Goal: Transaction & Acquisition: Purchase product/service

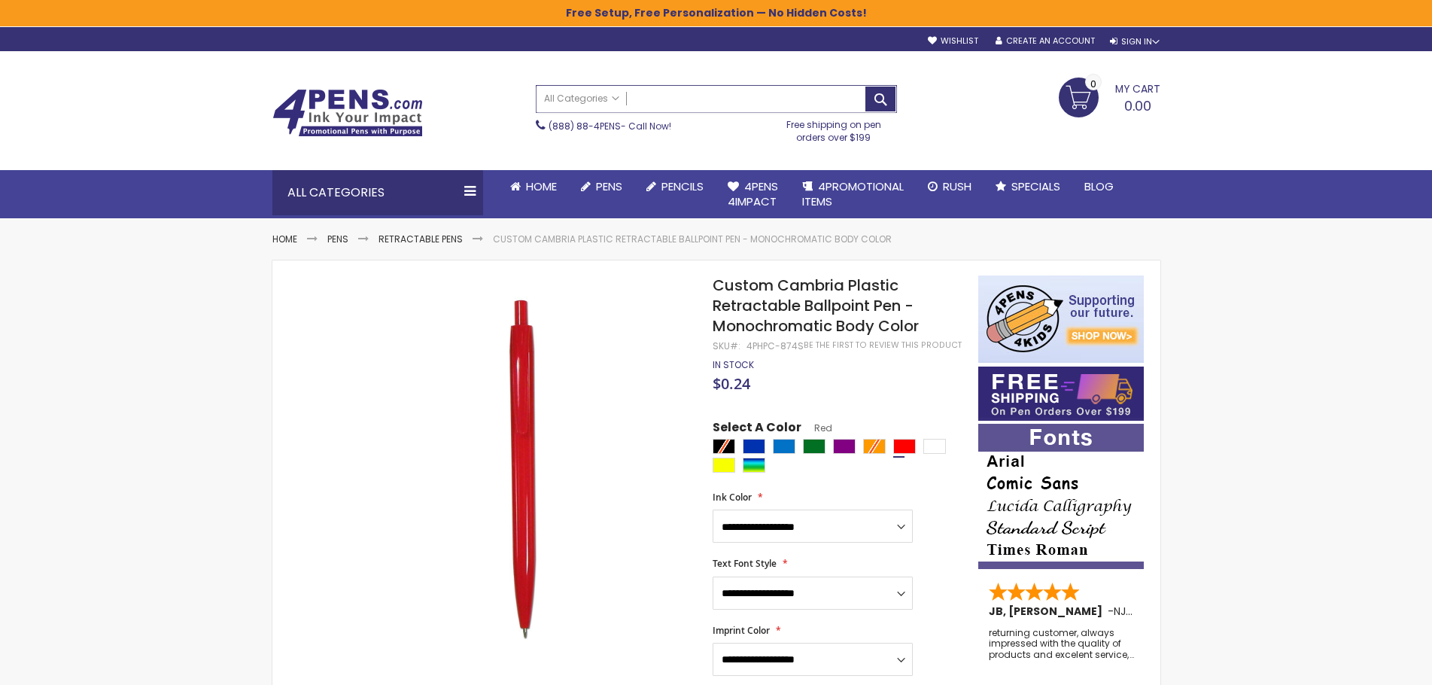
click at [671, 106] on input "Search" at bounding box center [717, 99] width 360 height 26
click at [449, 243] on link "Retractable Pens" at bounding box center [421, 239] width 84 height 13
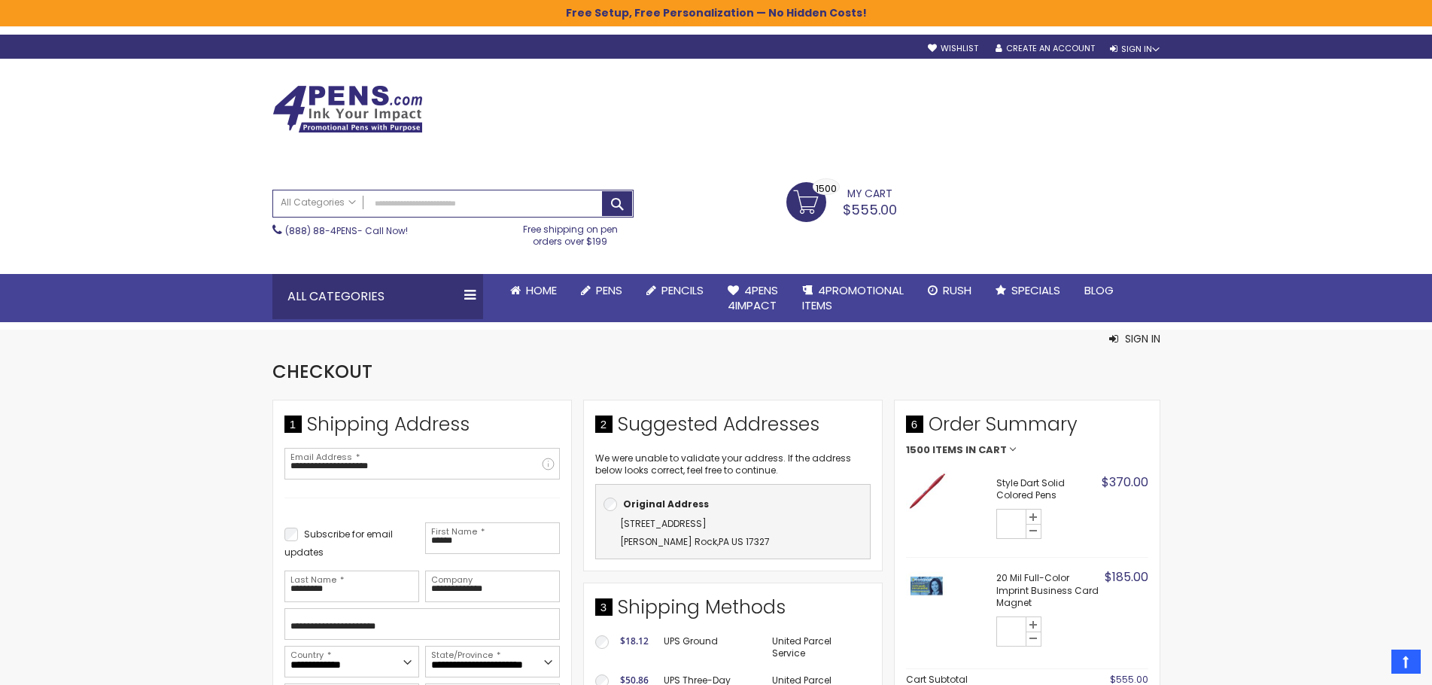
select select "**"
select select "*"
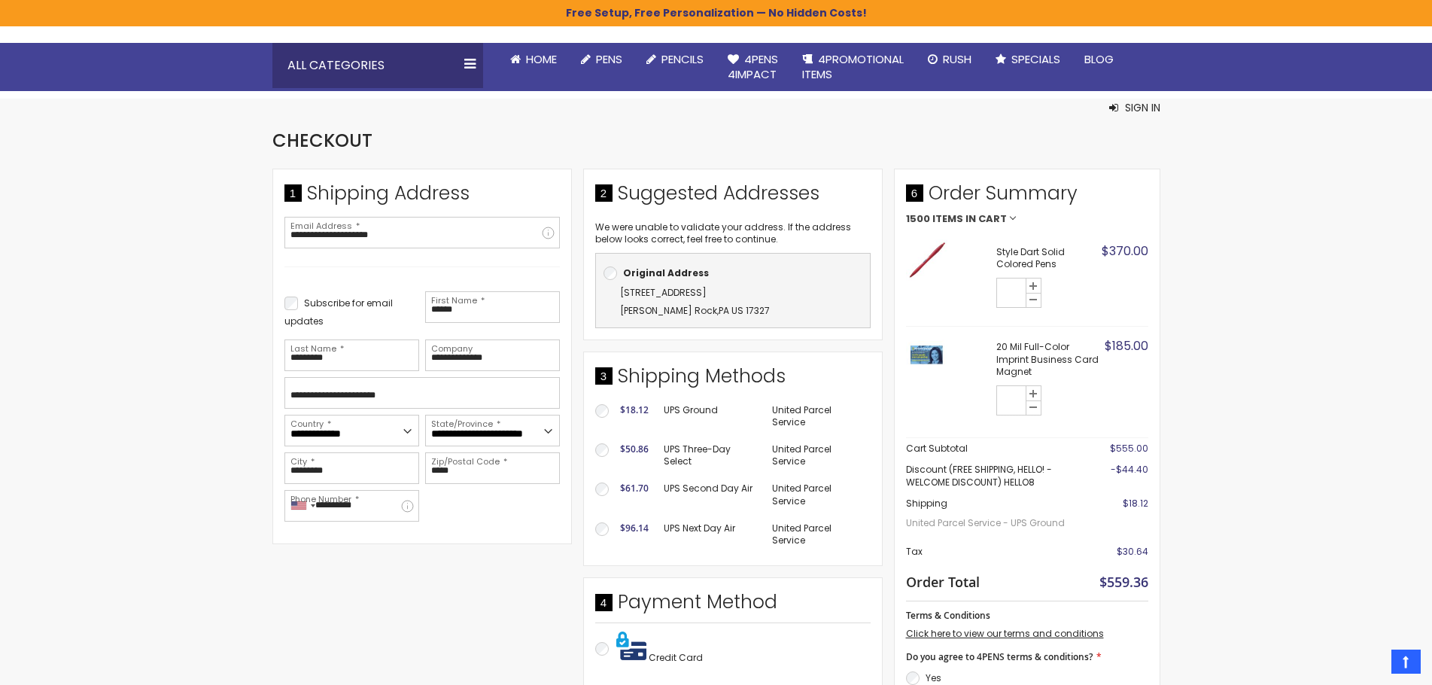
click at [1039, 256] on strong "Style Dart Solid Colored Pens" at bounding box center [1047, 258] width 102 height 24
click at [1107, 251] on span "$370.00" at bounding box center [1125, 250] width 47 height 17
click at [1131, 251] on span "$370.00" at bounding box center [1125, 250] width 47 height 17
click at [917, 260] on img at bounding box center [926, 259] width 41 height 41
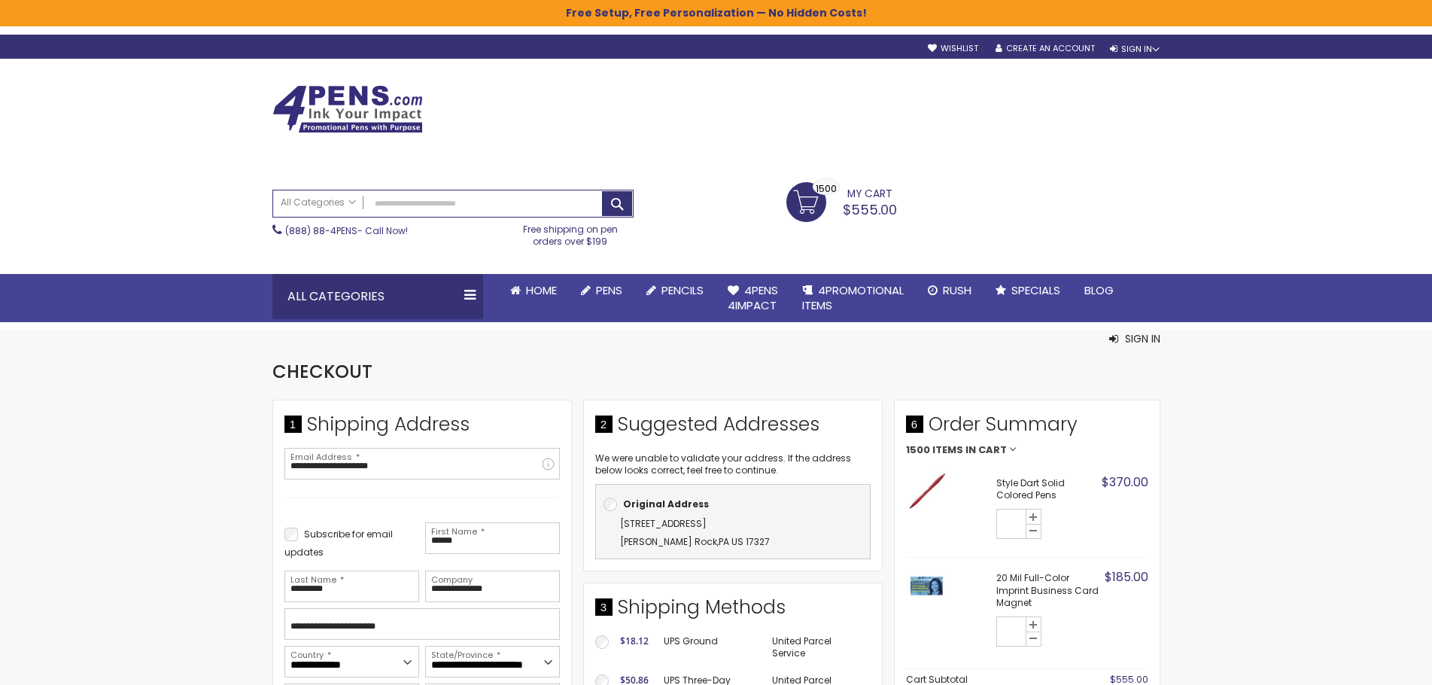
click at [843, 199] on link "My Cart $555.00 1500 1500 items" at bounding box center [841, 201] width 111 height 38
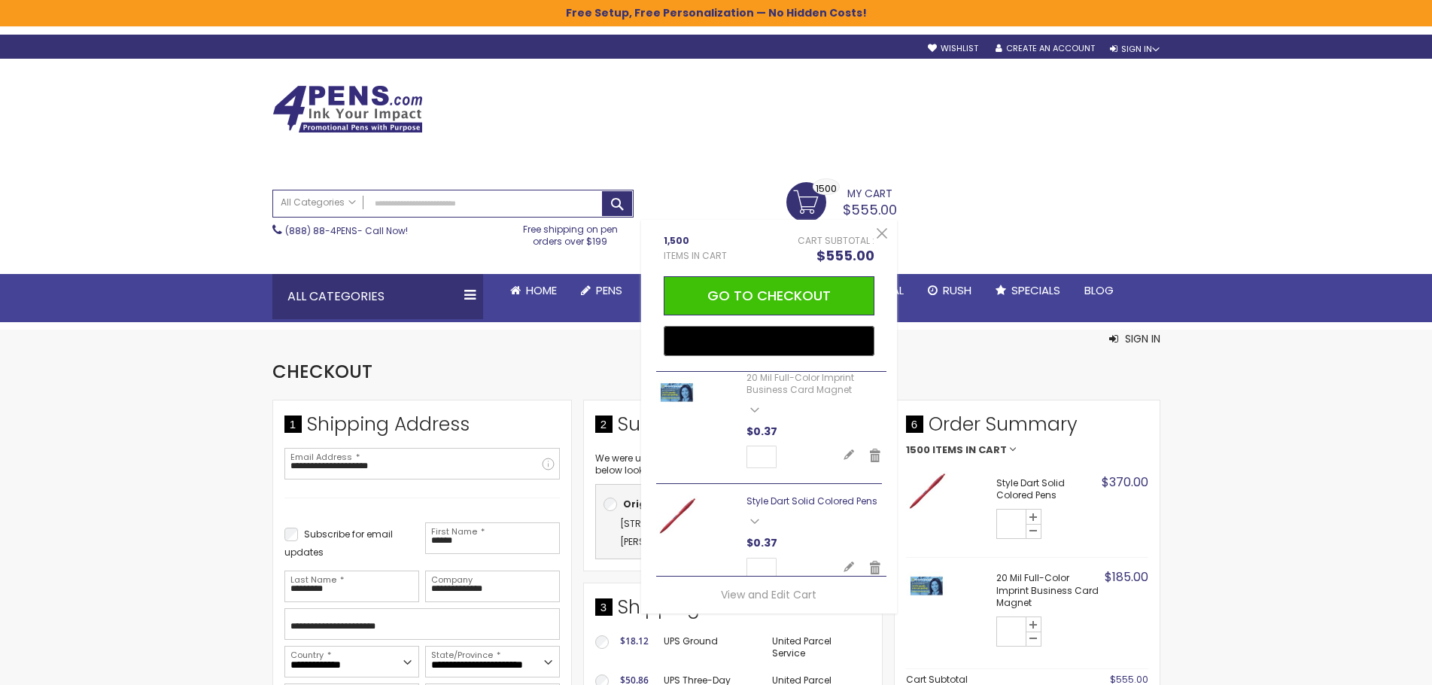
click at [821, 500] on link "Style Dart Solid Colored Pens" at bounding box center [812, 500] width 131 height 13
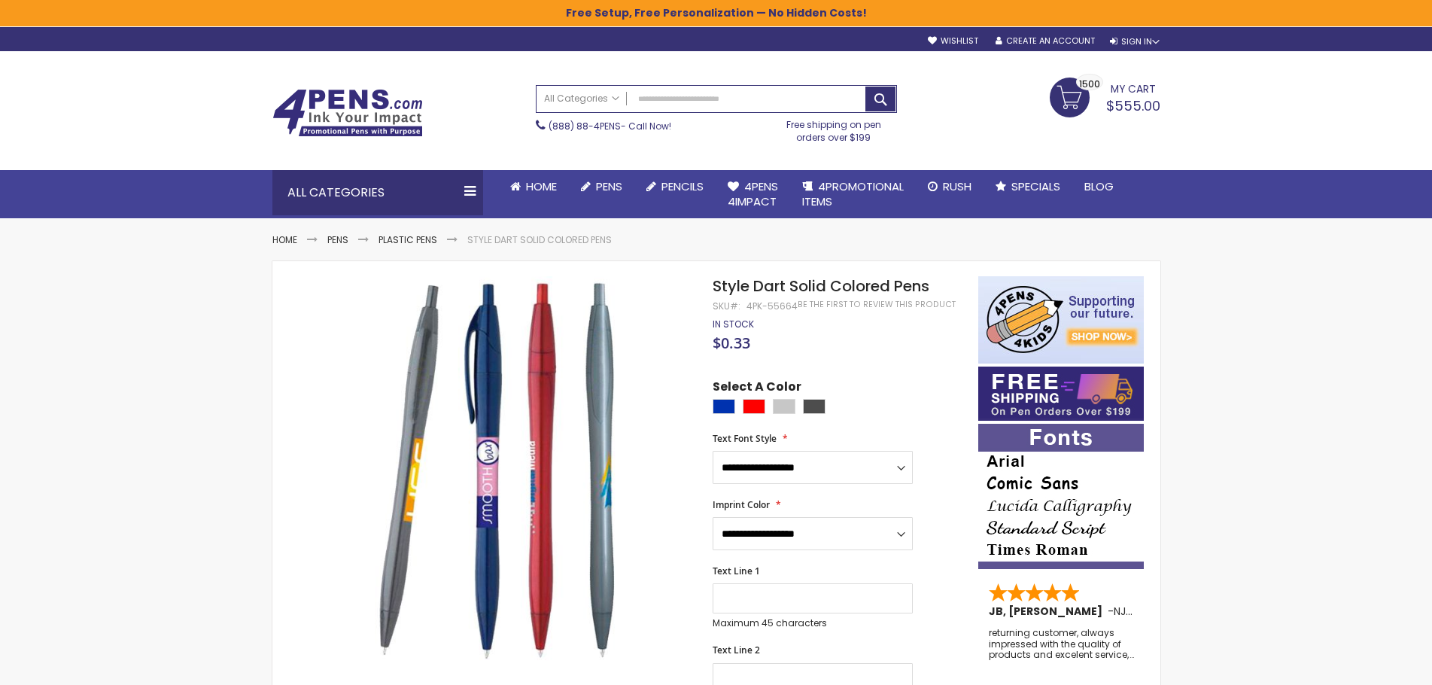
click at [1062, 96] on link "My Cart $555.00 1500 1500 items" at bounding box center [1105, 97] width 111 height 38
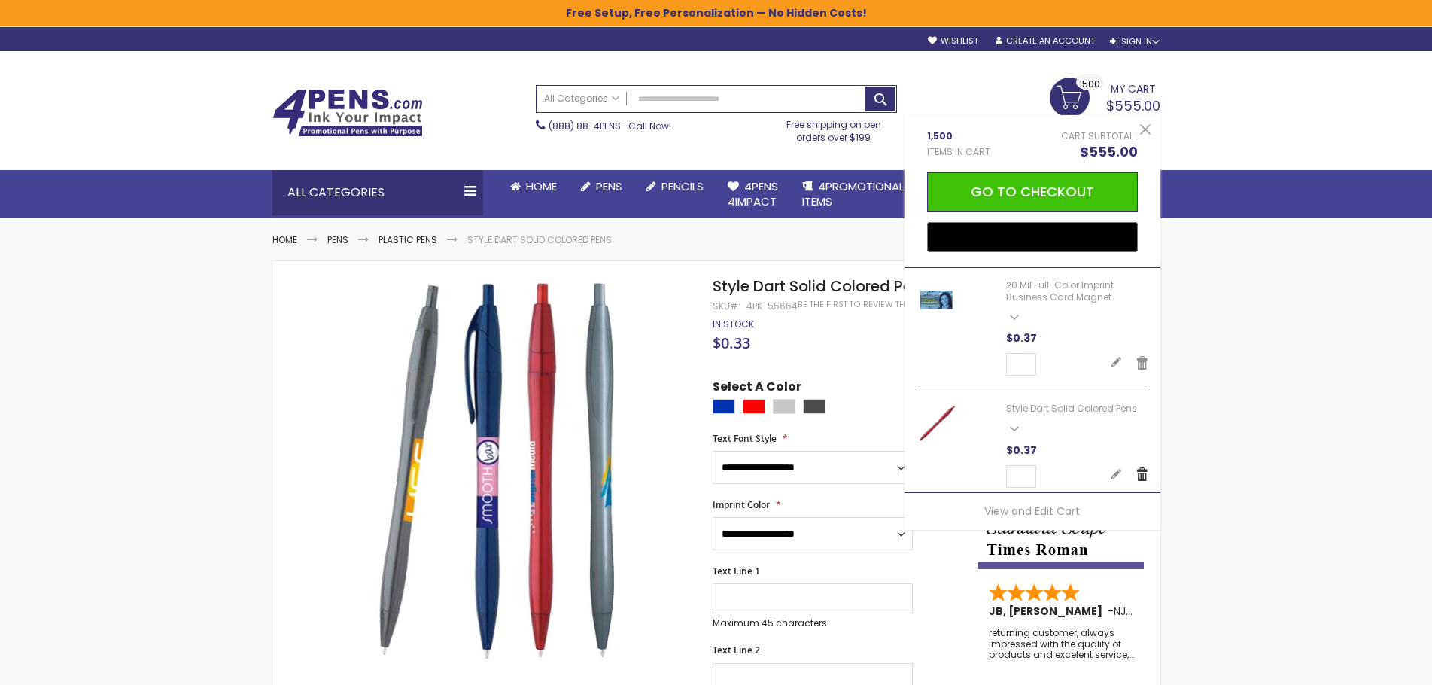
click at [1136, 473] on link "Remove" at bounding box center [1143, 474] width 14 height 15
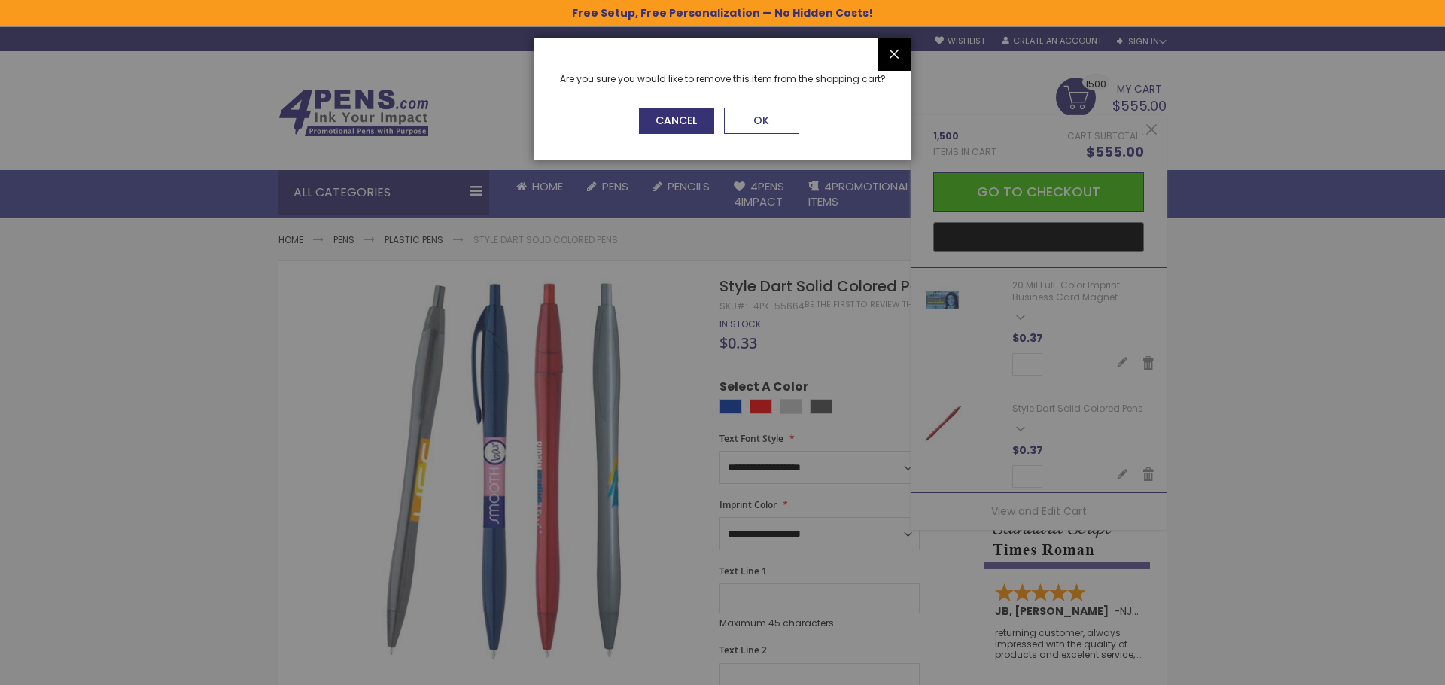
click at [747, 117] on button "OK" at bounding box center [761, 121] width 75 height 26
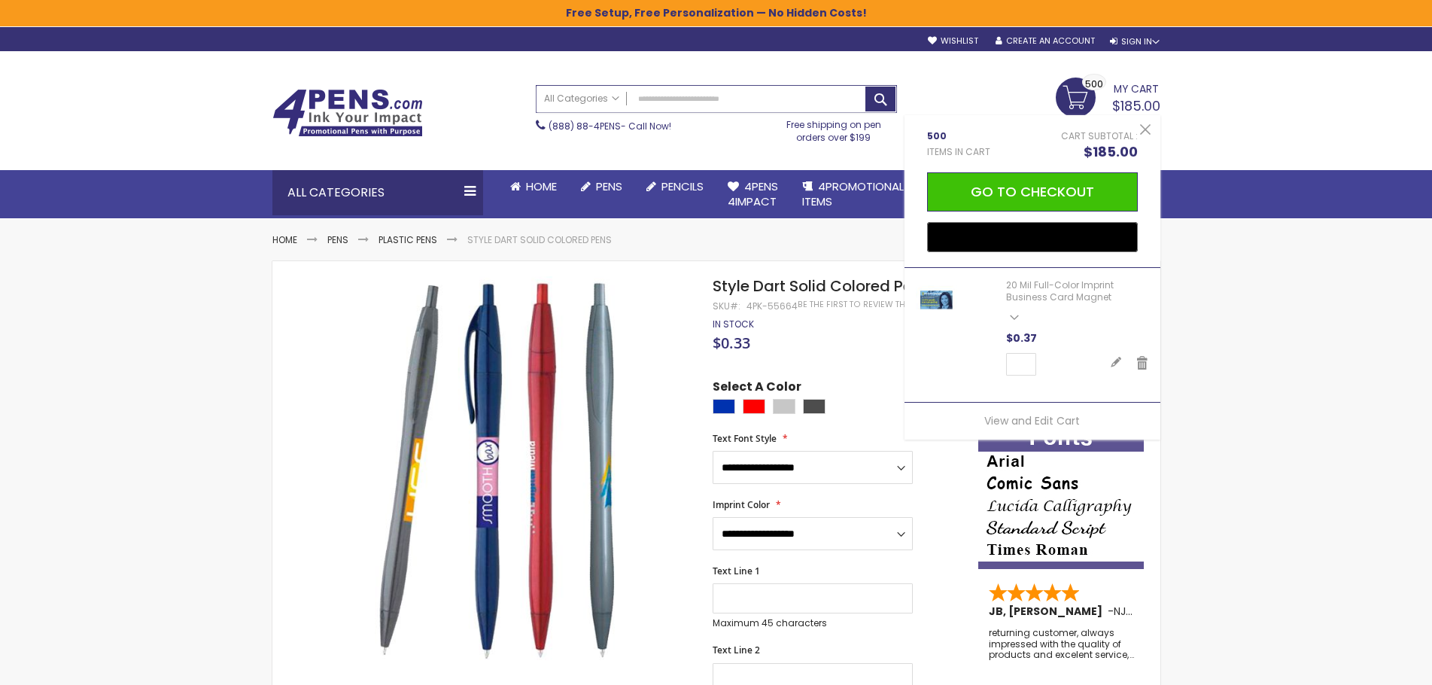
click at [669, 92] on input "Search" at bounding box center [717, 99] width 360 height 26
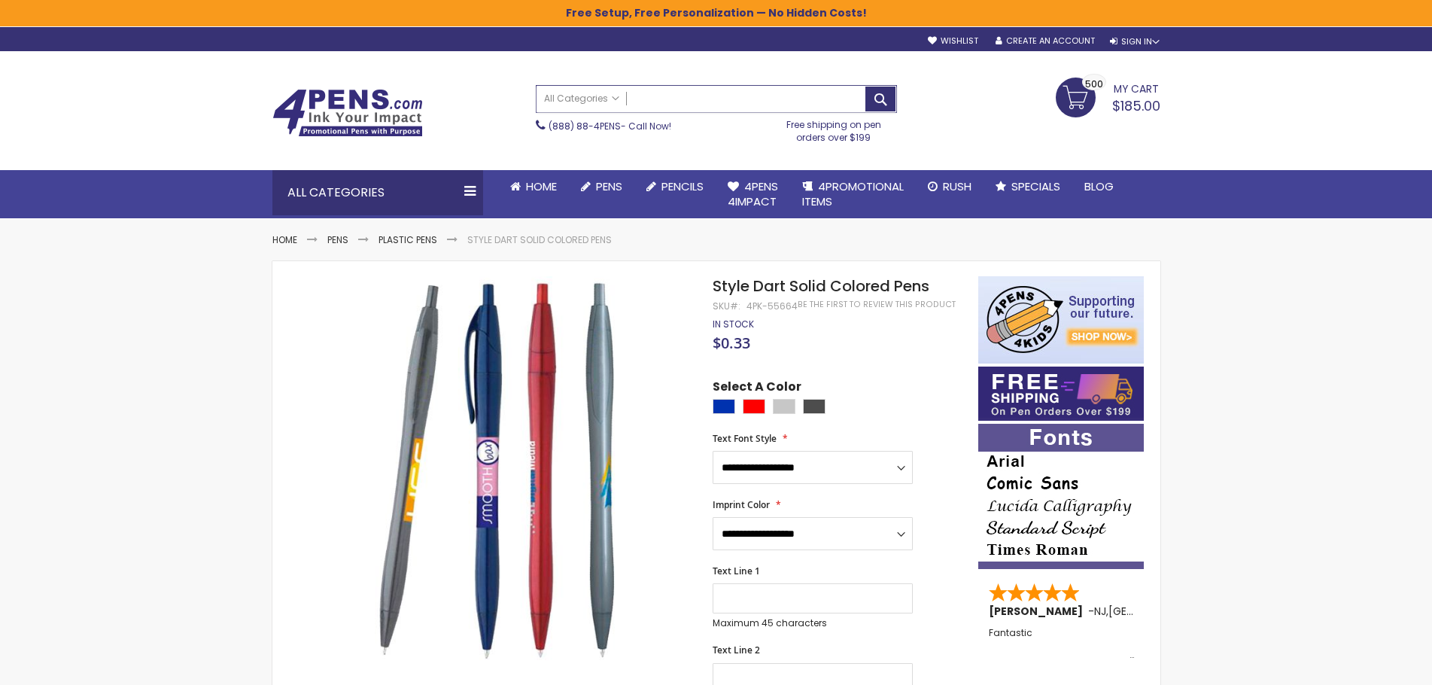
click at [669, 92] on input "Search" at bounding box center [717, 99] width 360 height 26
type input "*****"
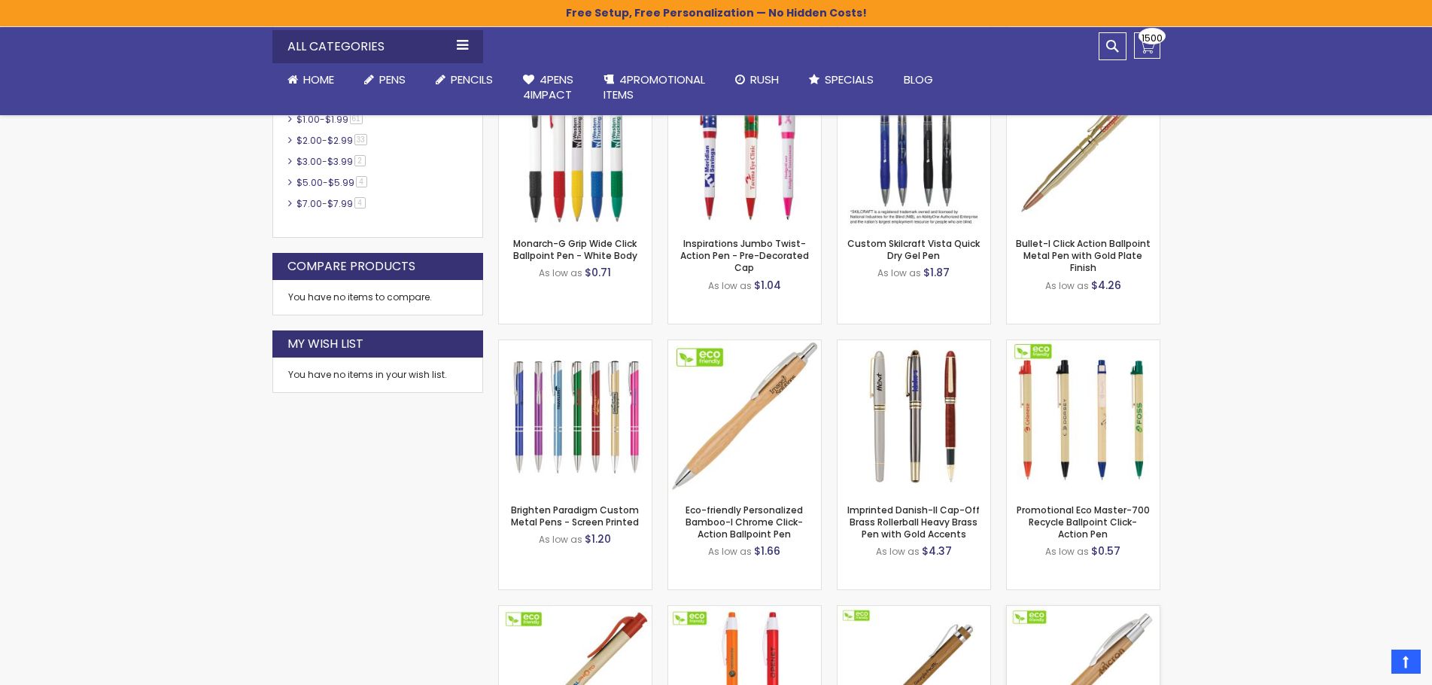
scroll to position [1075, 0]
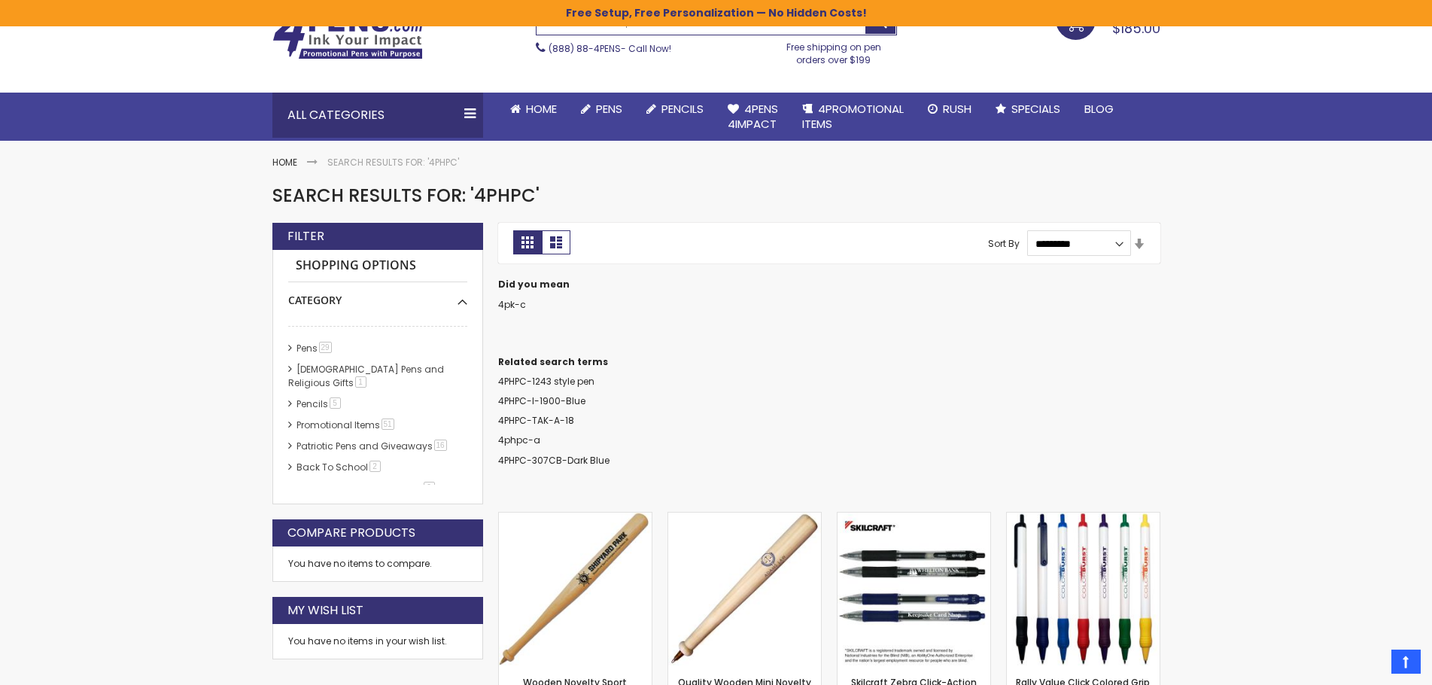
scroll to position [78, 0]
click at [310, 351] on link "Pens 29 item" at bounding box center [315, 348] width 44 height 13
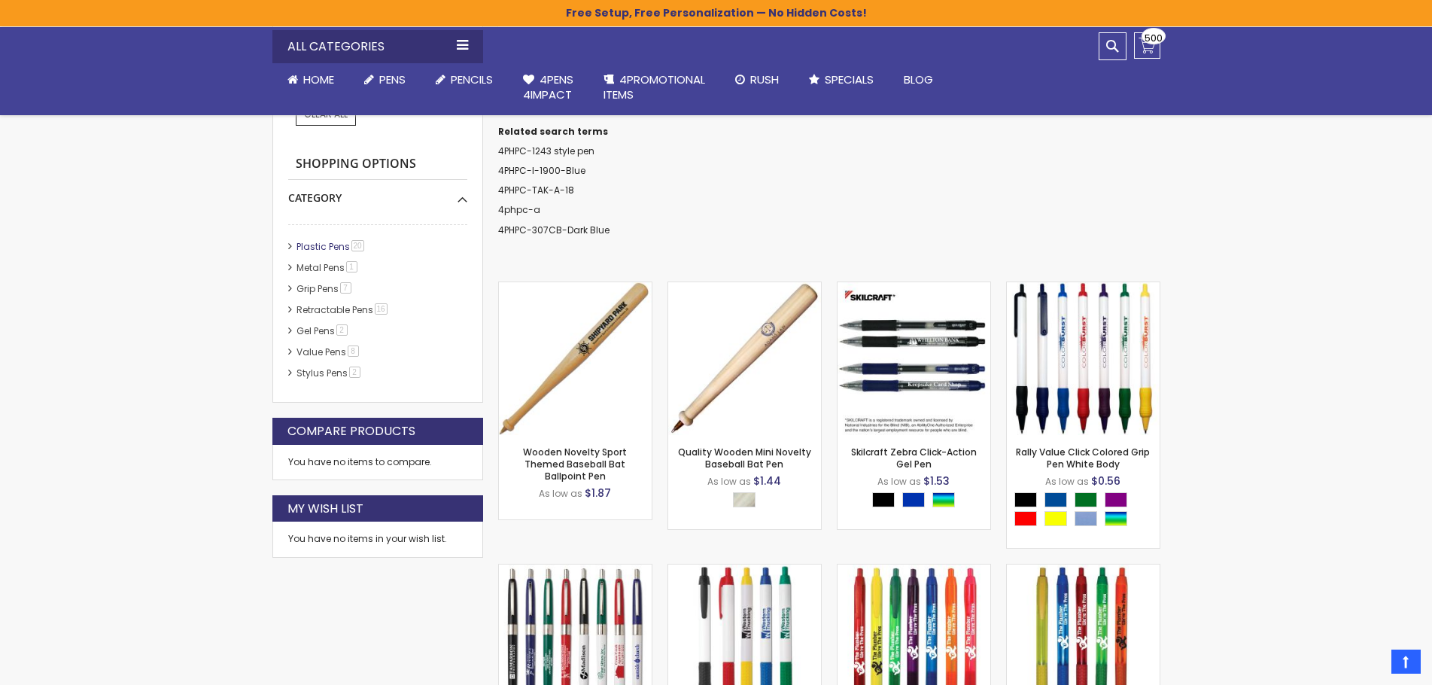
click at [318, 250] on link "Plastic Pens 20 item" at bounding box center [331, 246] width 77 height 13
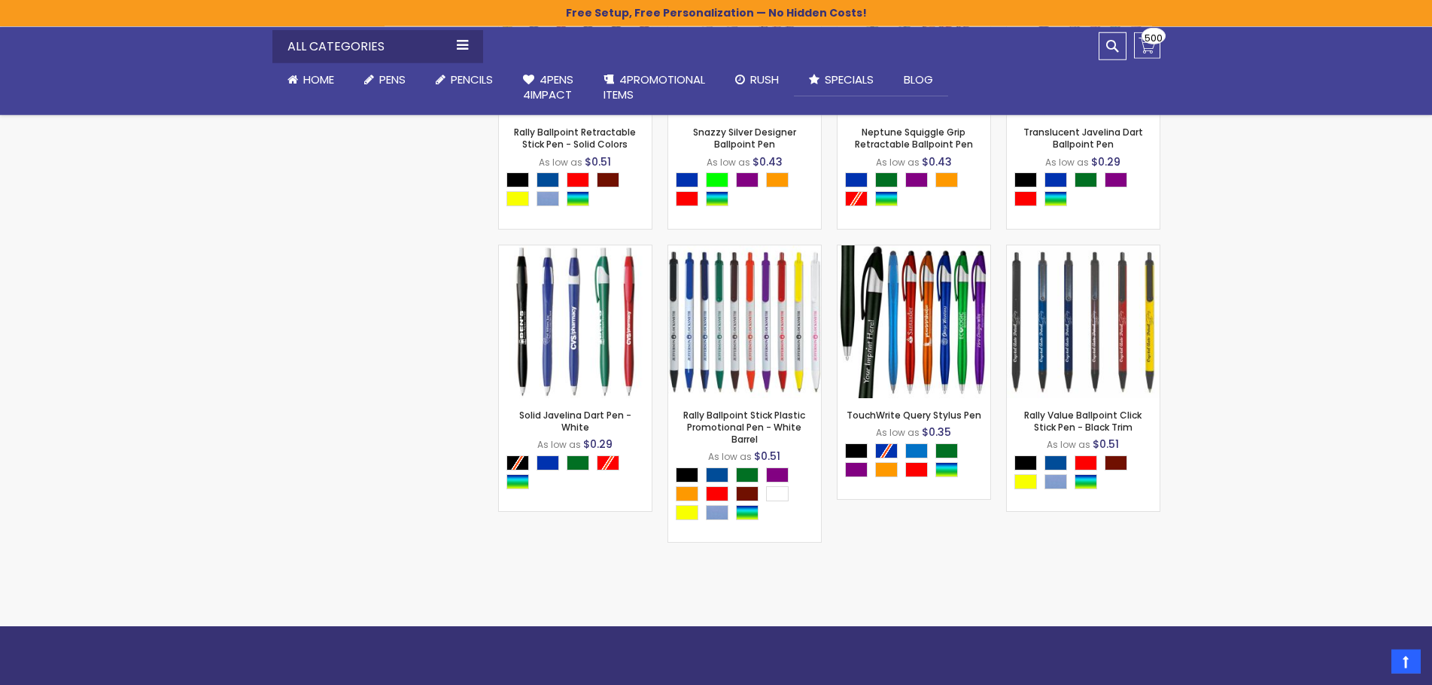
scroll to position [1536, 0]
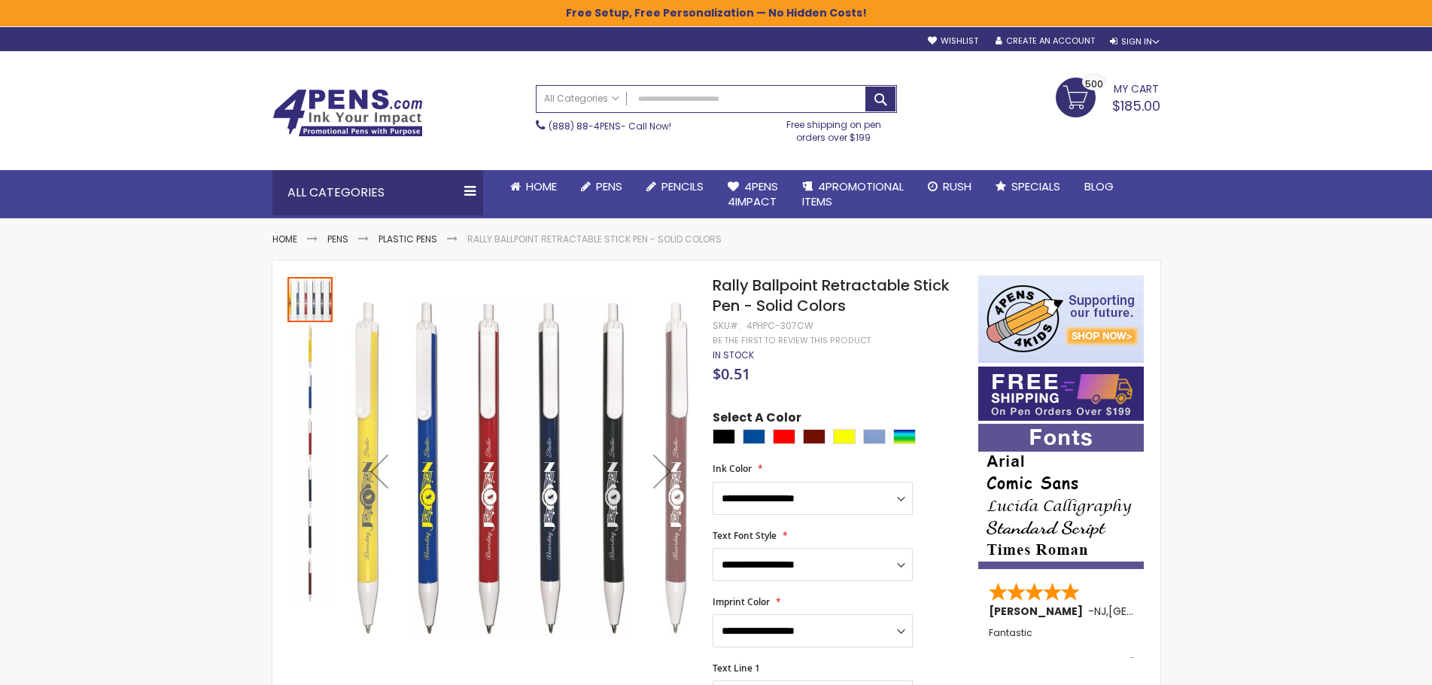
click at [310, 446] on img "Rally Ballpoint Retractable Stick Pen - Solid Colors" at bounding box center [309, 439] width 45 height 45
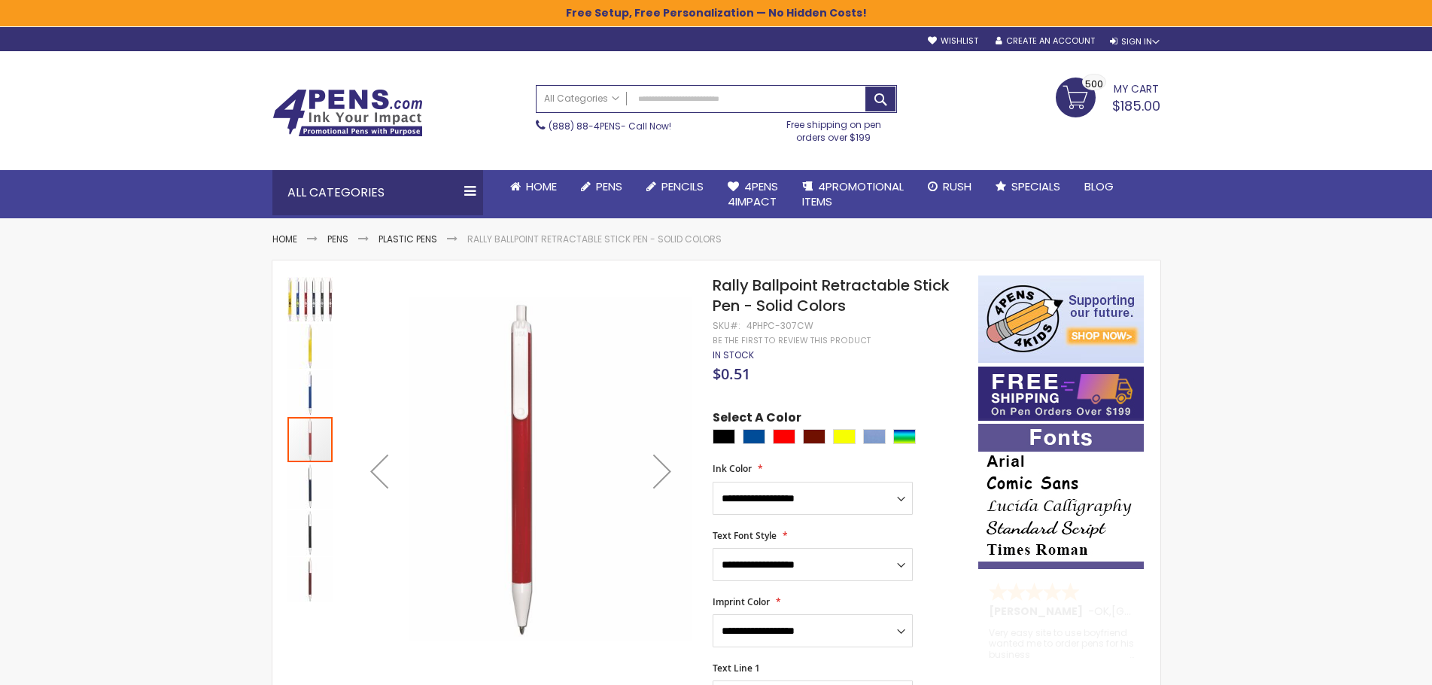
click at [663, 474] on div "Next" at bounding box center [662, 471] width 60 height 60
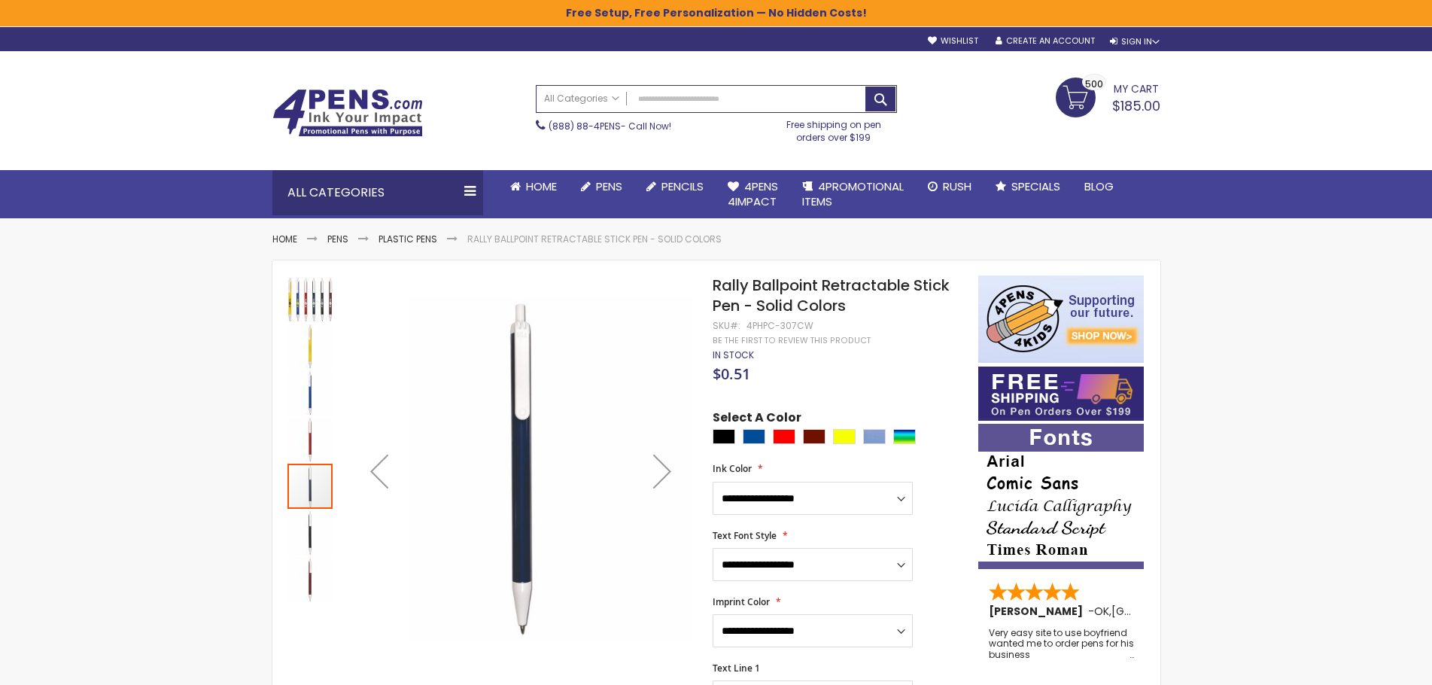
click at [664, 474] on div "Next" at bounding box center [662, 471] width 60 height 60
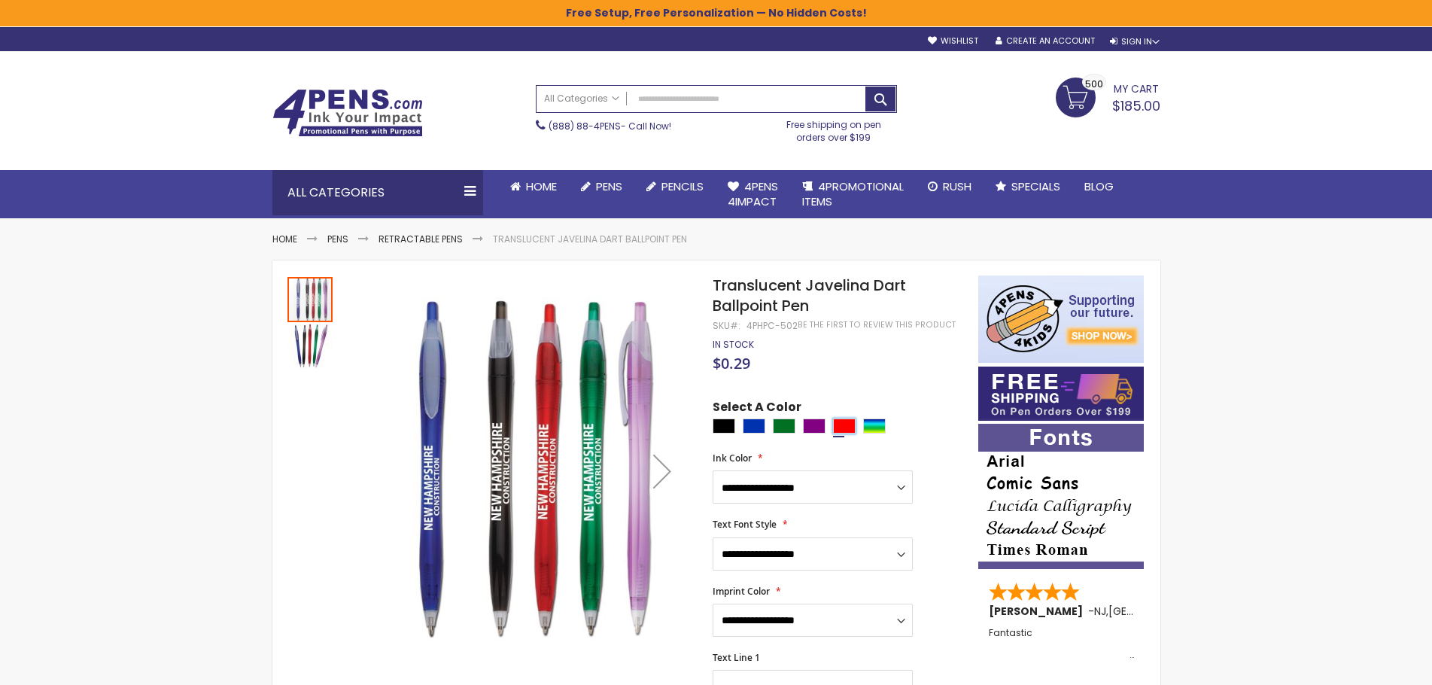
click at [837, 426] on div "Red" at bounding box center [844, 425] width 23 height 15
type input "****"
